Goal: Information Seeking & Learning: Learn about a topic

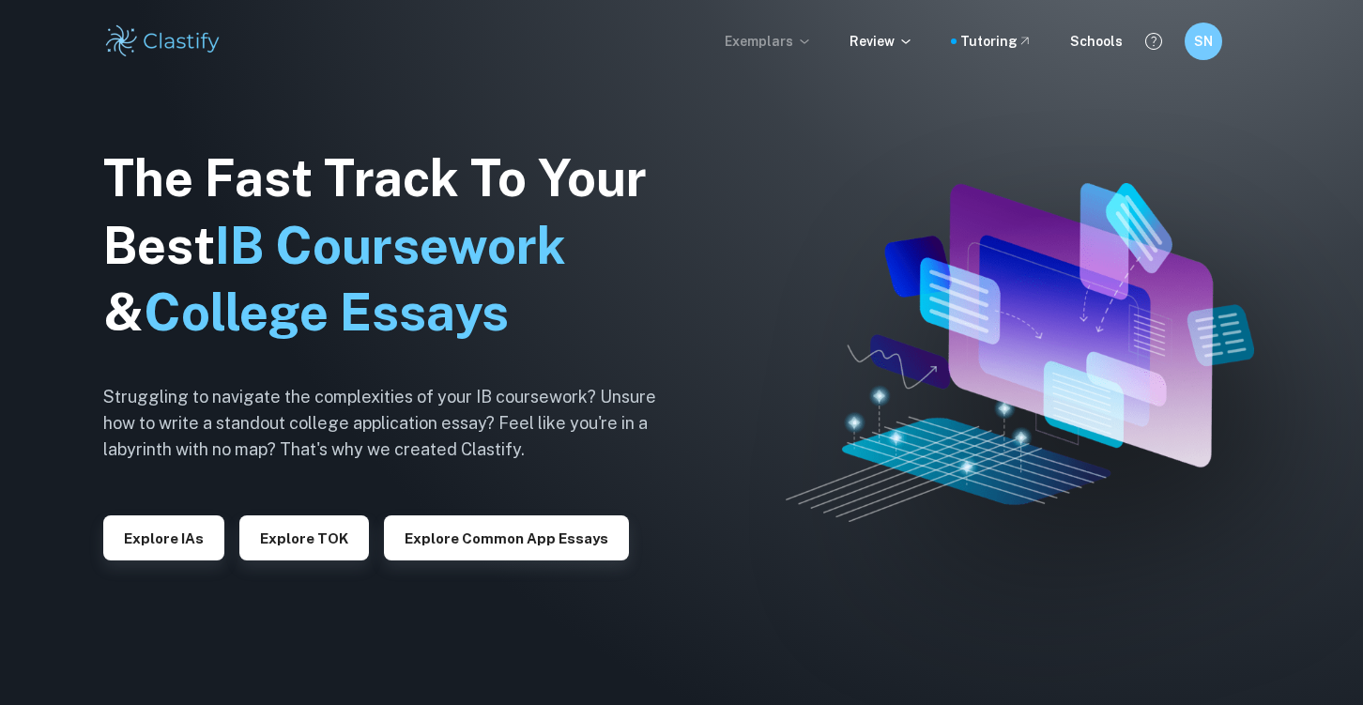
click at [807, 41] on icon at bounding box center [804, 41] width 15 height 15
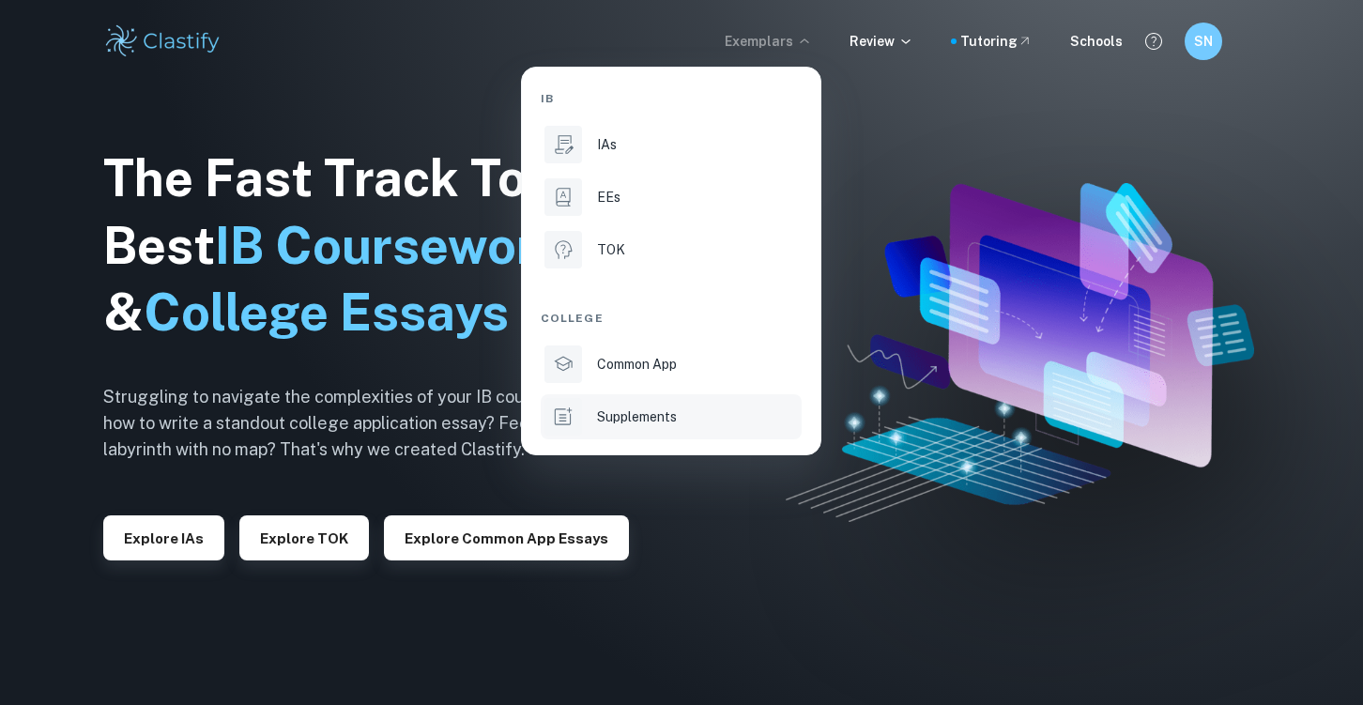
click at [672, 417] on p "Supplements" at bounding box center [637, 417] width 80 height 21
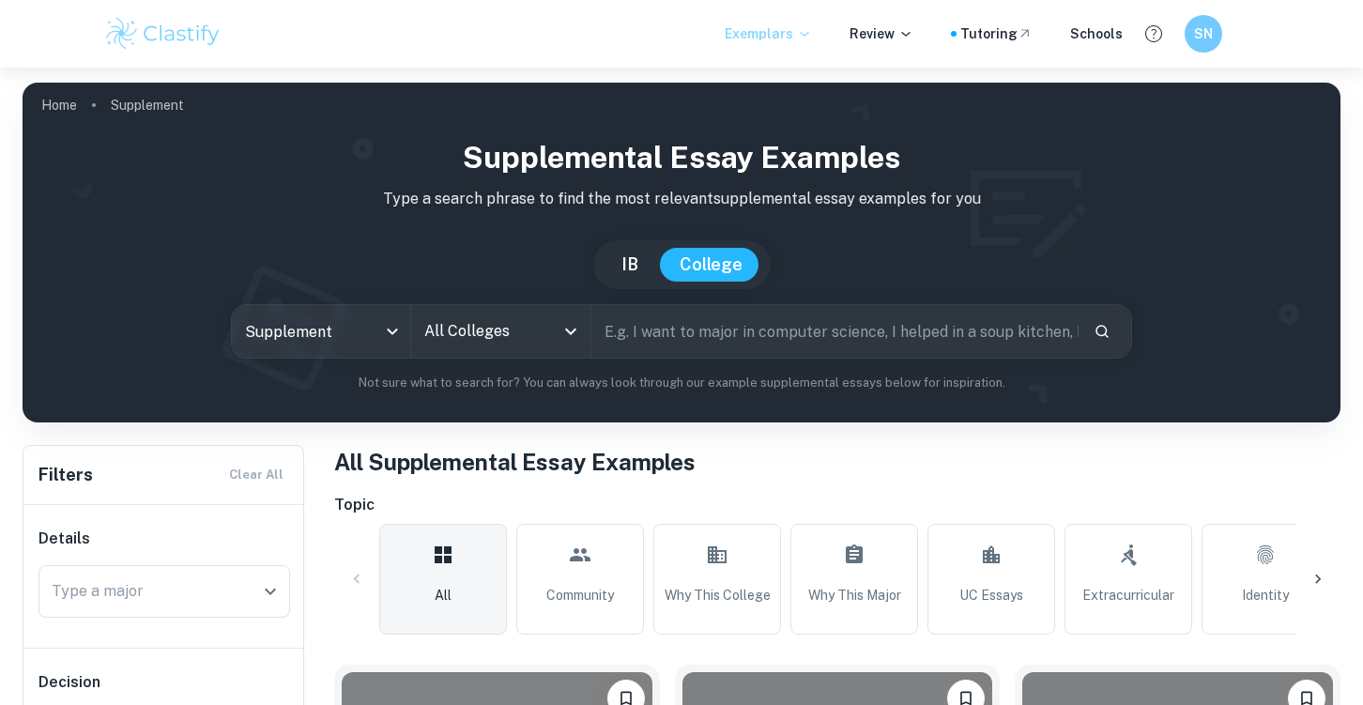
scroll to position [500, 0]
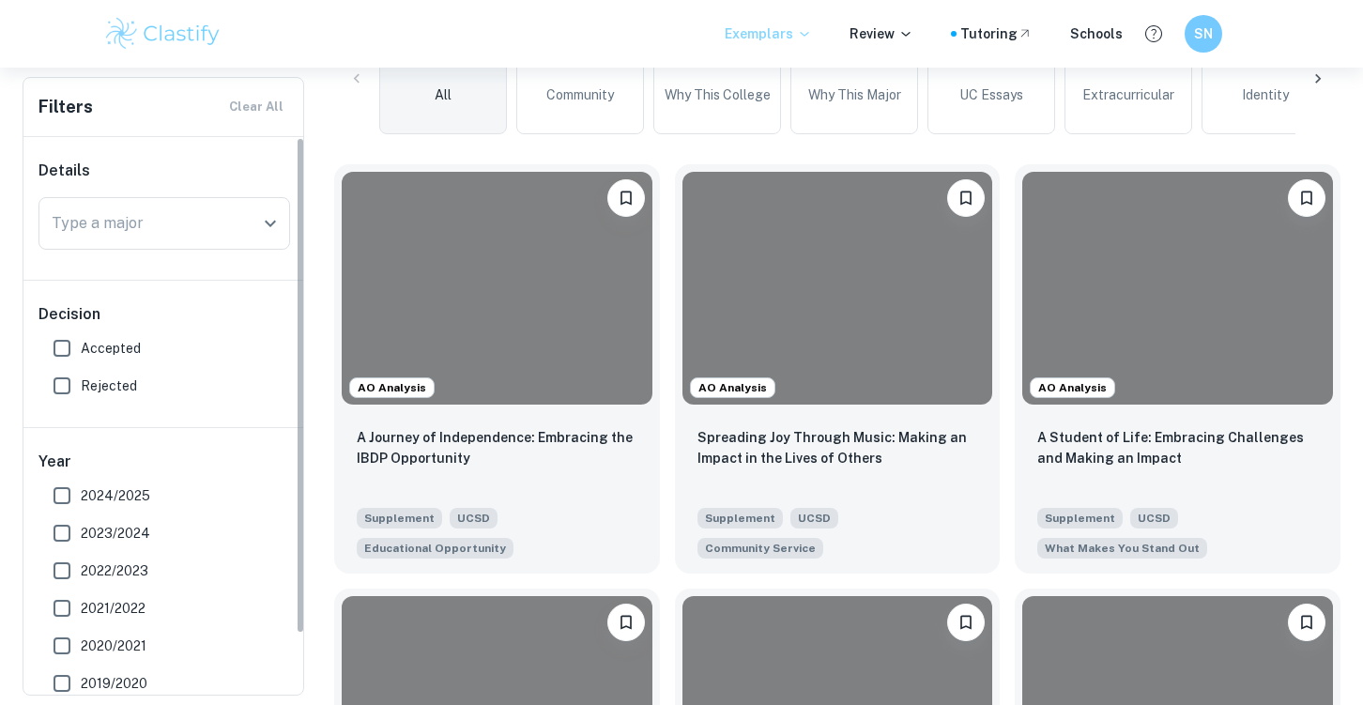
click at [104, 492] on span "2024/2025" at bounding box center [115, 495] width 69 height 21
click at [81, 492] on input "2024/2025" at bounding box center [62, 496] width 38 height 38
checkbox input "true"
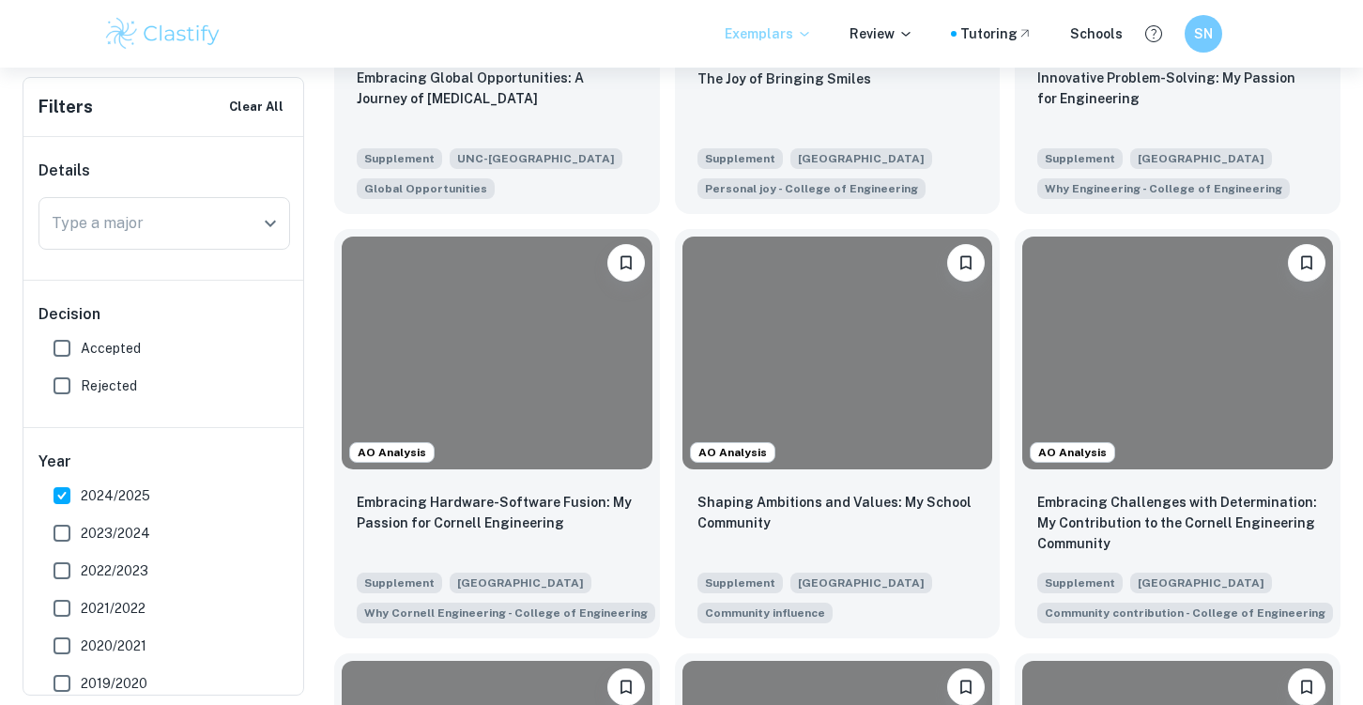
scroll to position [3026, 0]
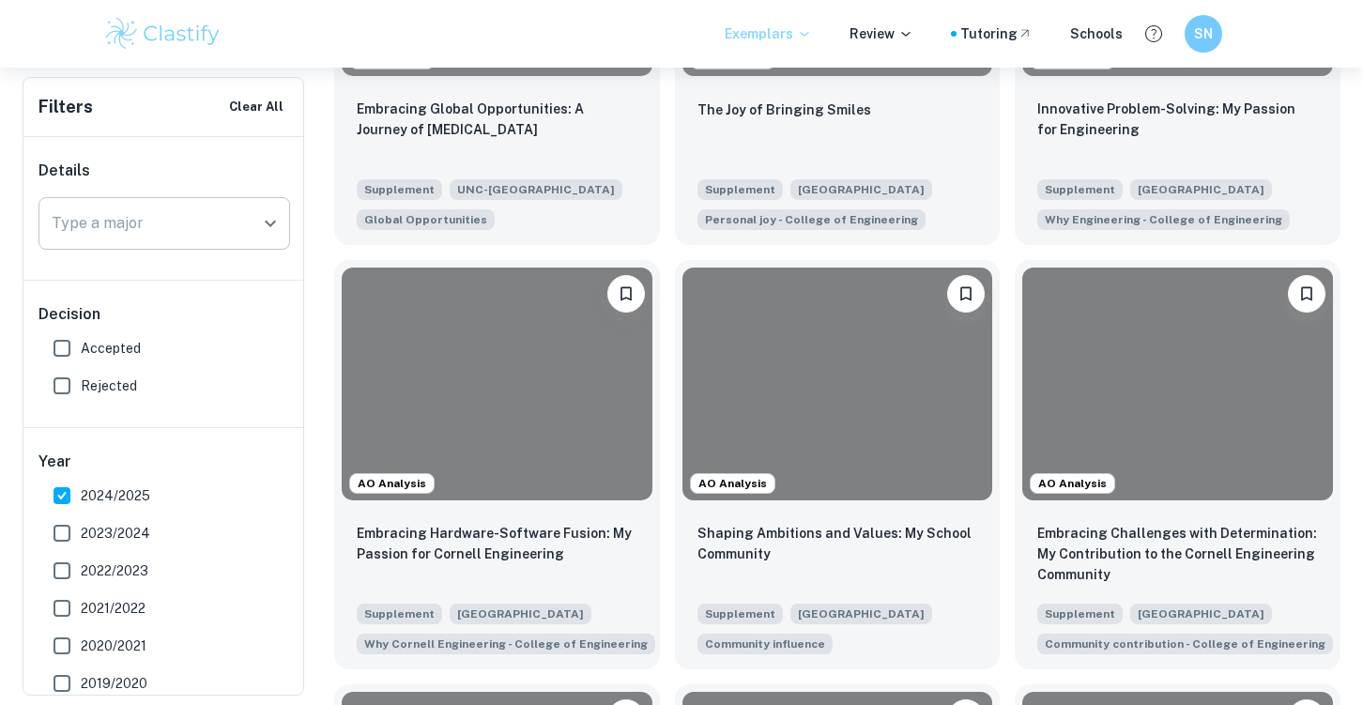
click at [189, 238] on input "Type a major" at bounding box center [150, 224] width 207 height 36
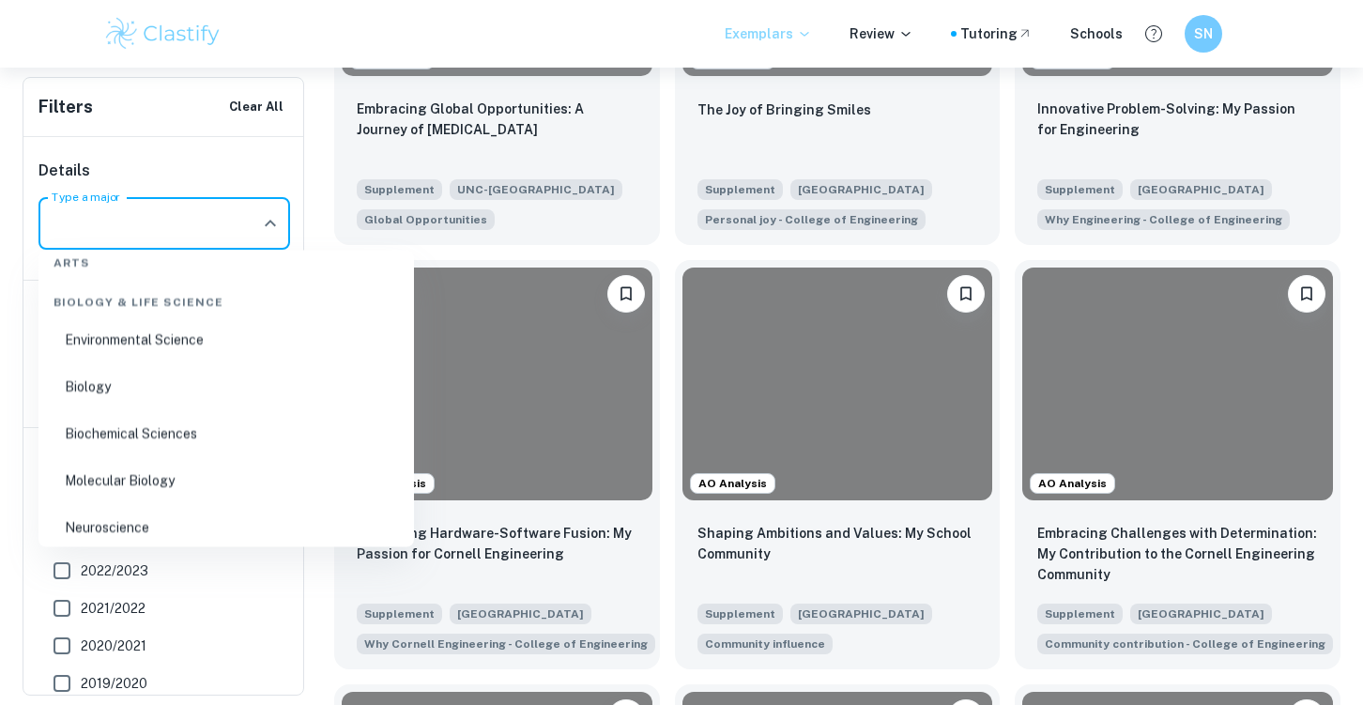
scroll to position [158, 0]
click at [197, 428] on li "Biochemical Sciences" at bounding box center [226, 431] width 361 height 43
type input "Biochemical Sciences"
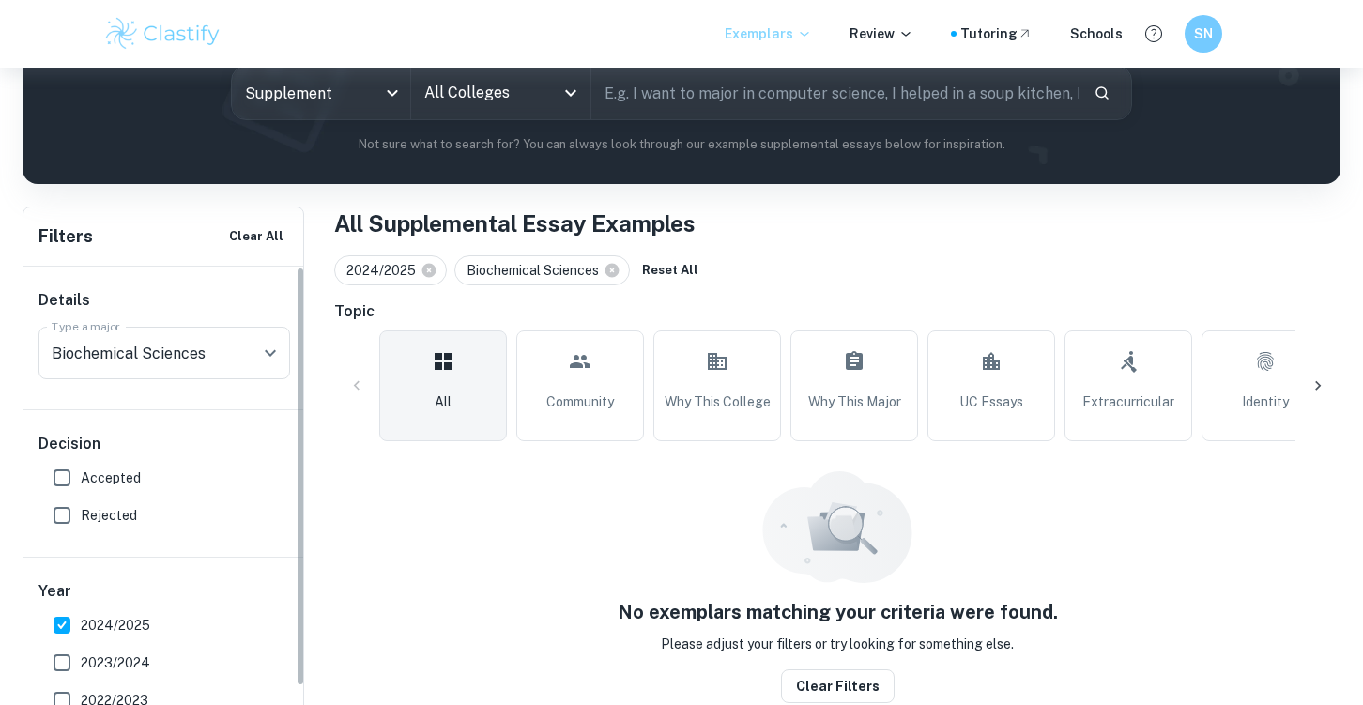
scroll to position [237, 0]
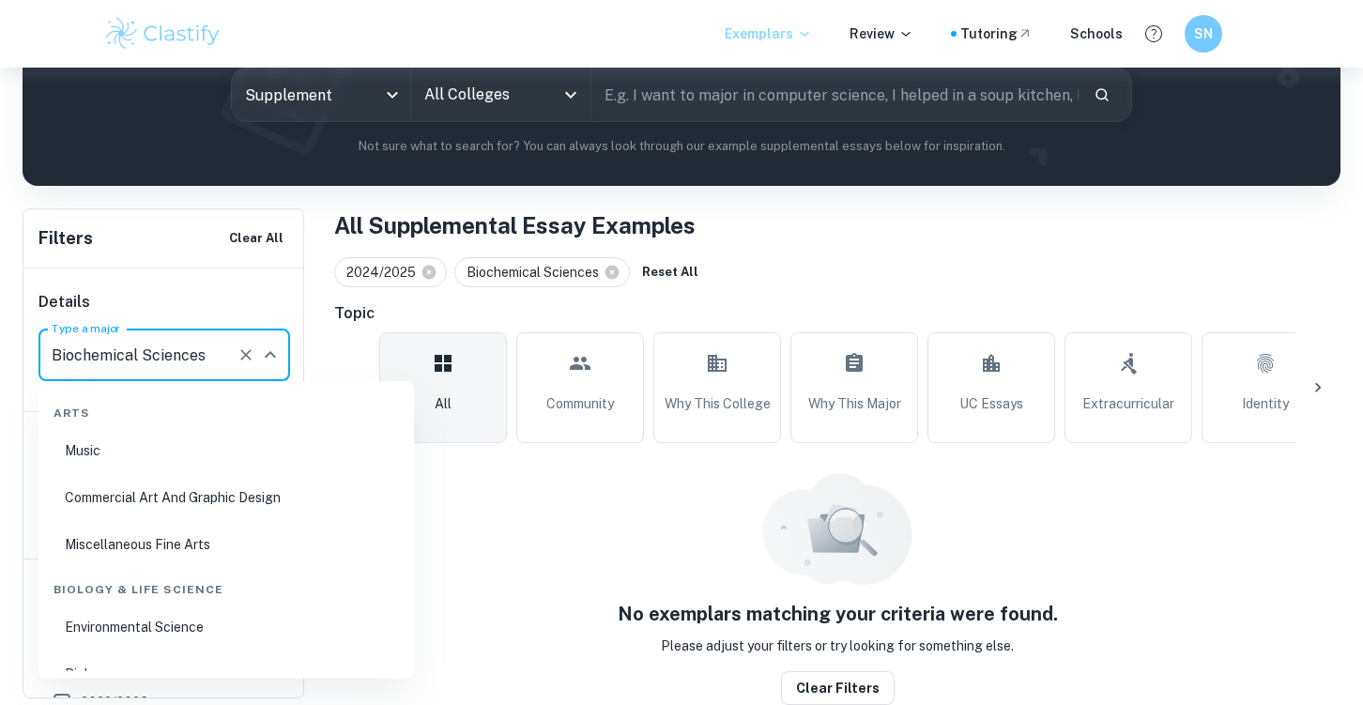
click at [167, 348] on input "Biochemical Sciences" at bounding box center [138, 355] width 182 height 36
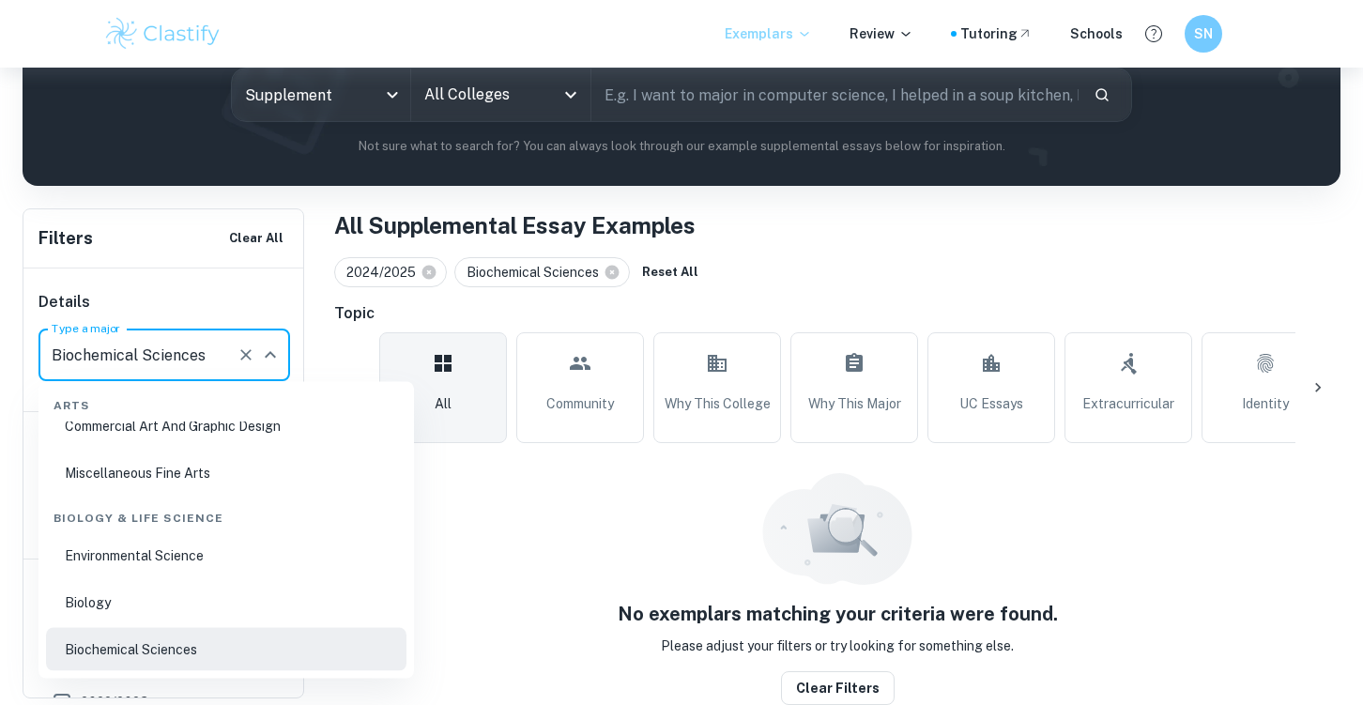
click at [241, 359] on icon "Clear" at bounding box center [245, 354] width 11 height 11
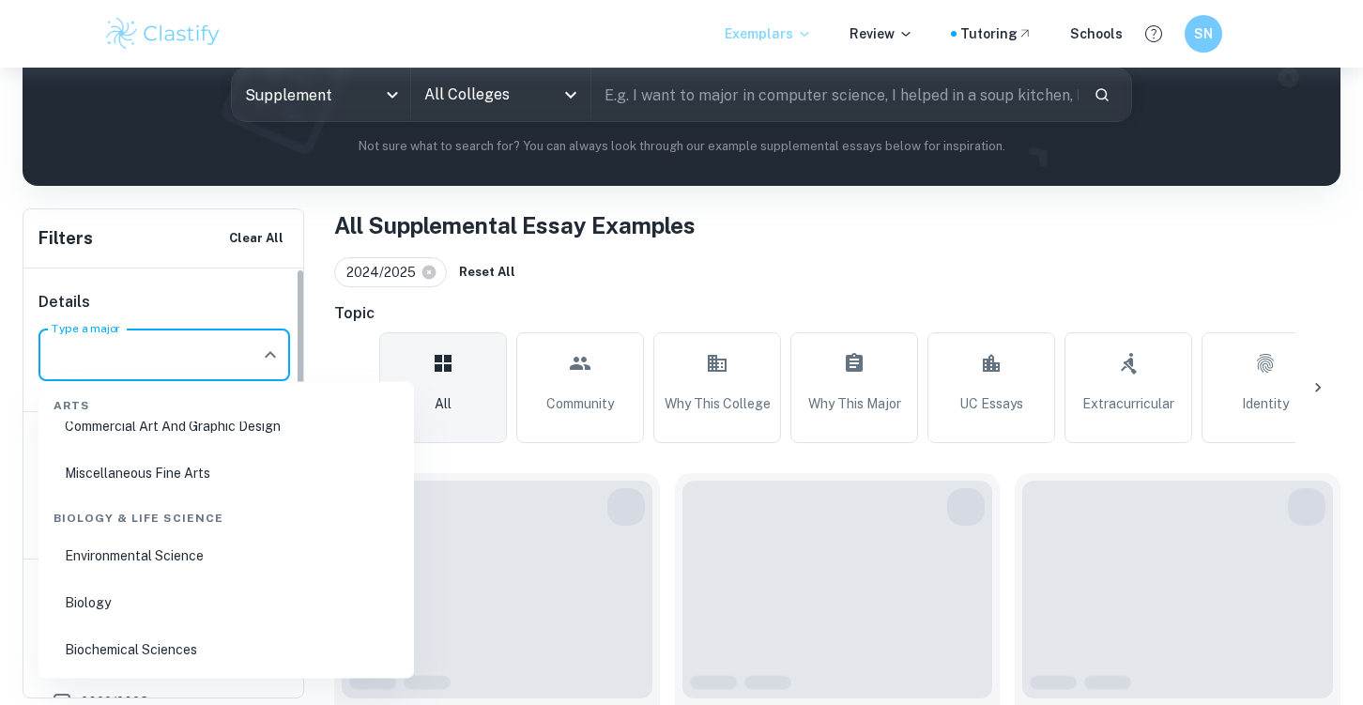
scroll to position [0, 0]
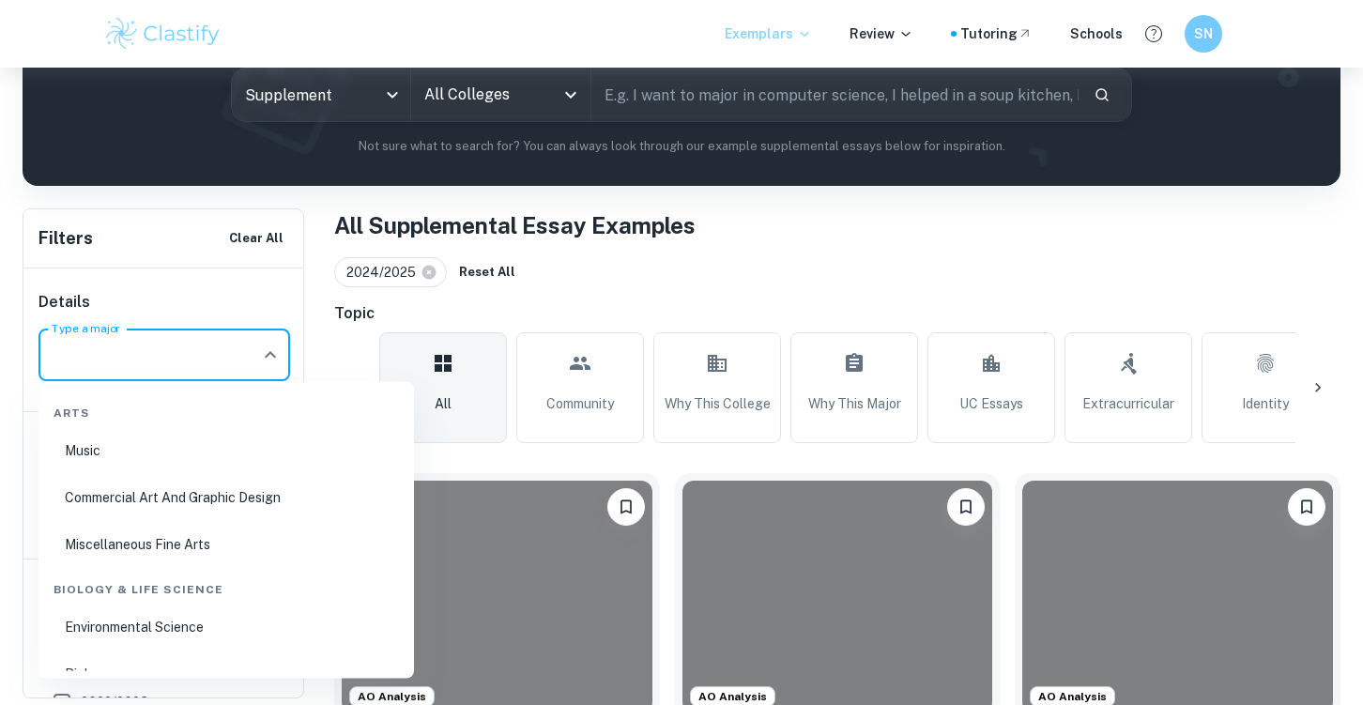
click at [1328, 367] on div at bounding box center [1318, 387] width 45 height 45
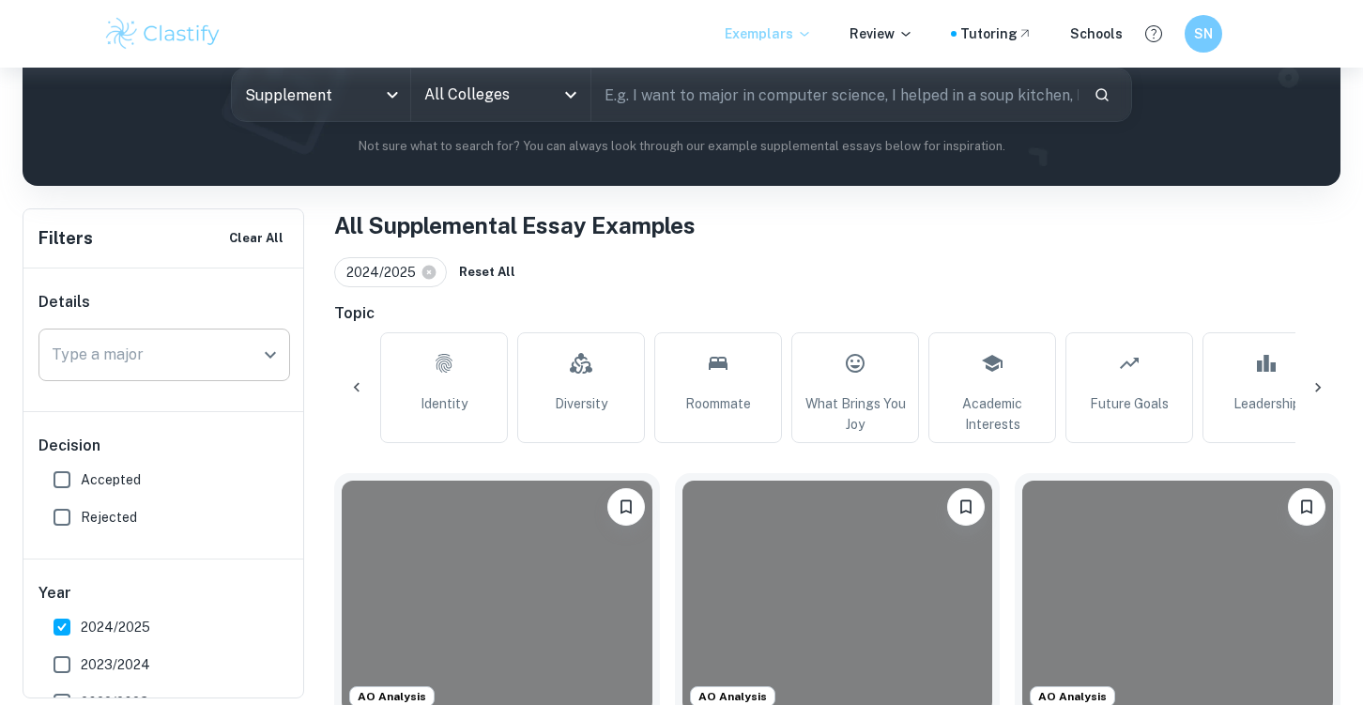
scroll to position [0, 881]
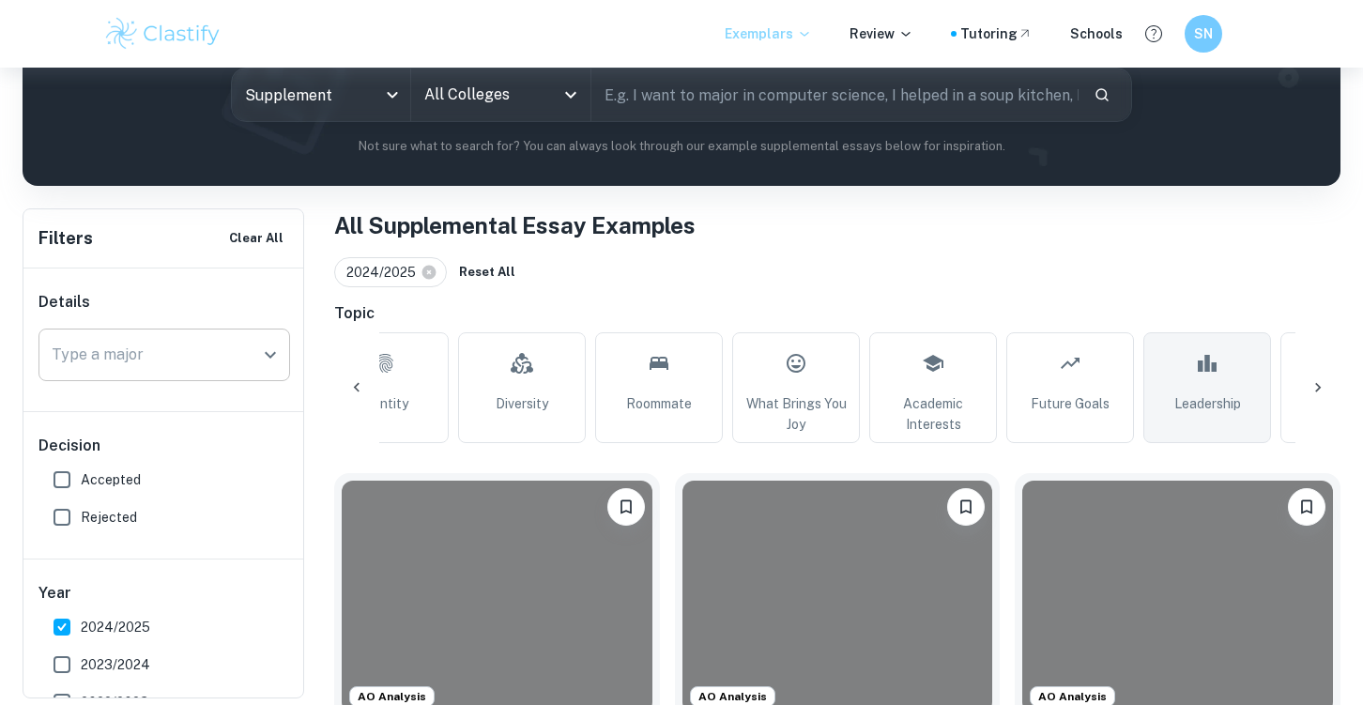
click at [1177, 379] on link "Leadership" at bounding box center [1207, 387] width 128 height 111
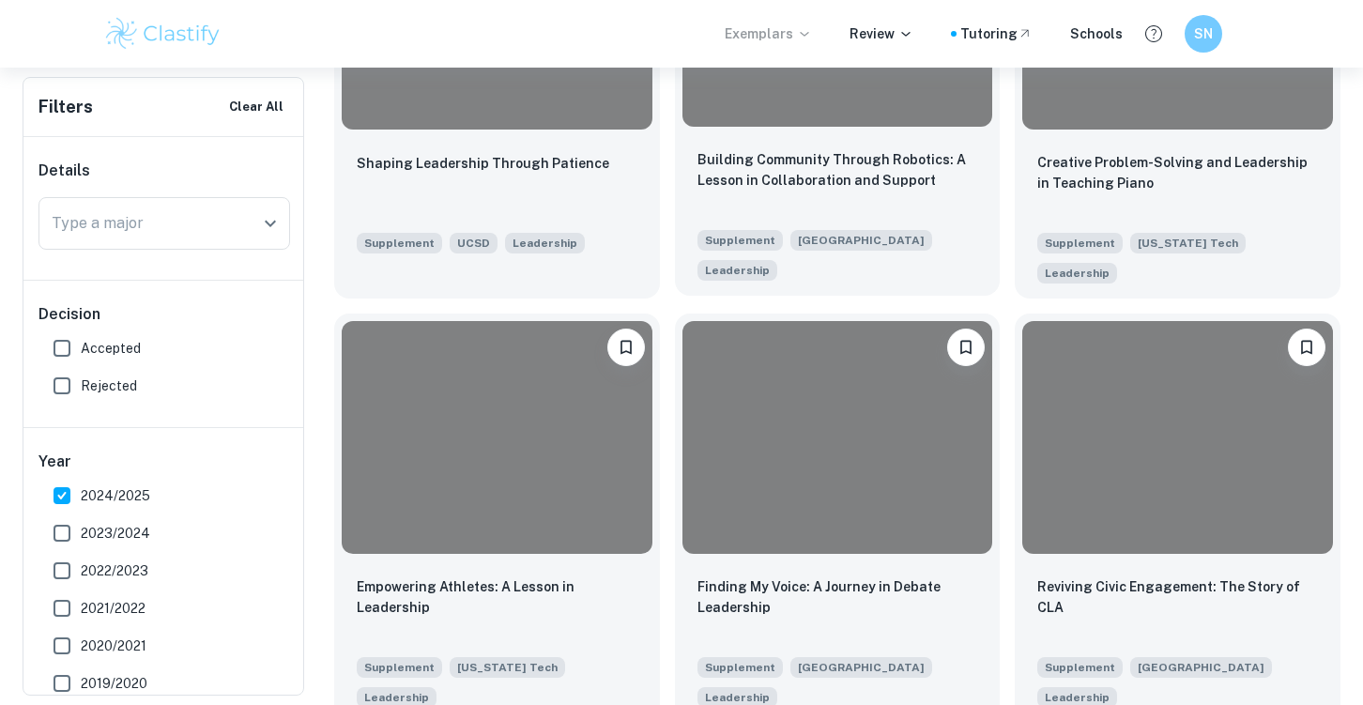
scroll to position [2067, 0]
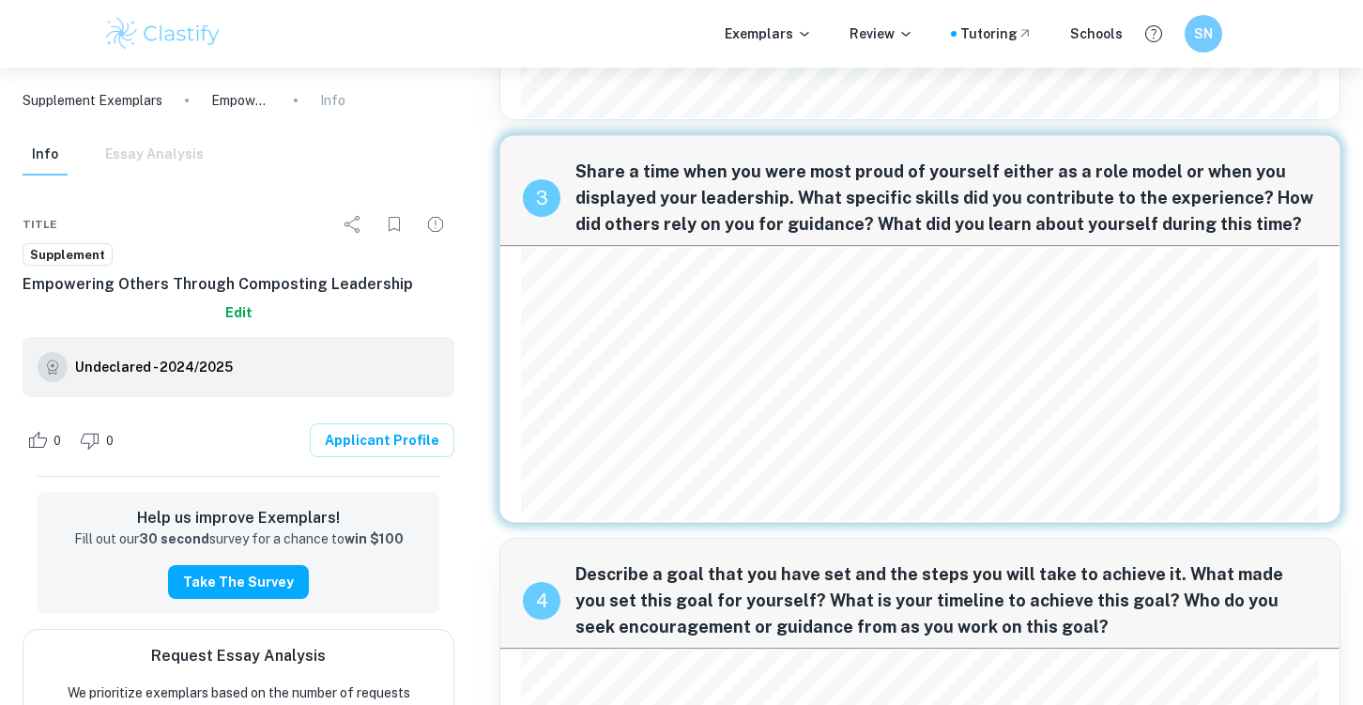
scroll to position [1083, 0]
